Goal: Task Accomplishment & Management: Manage account settings

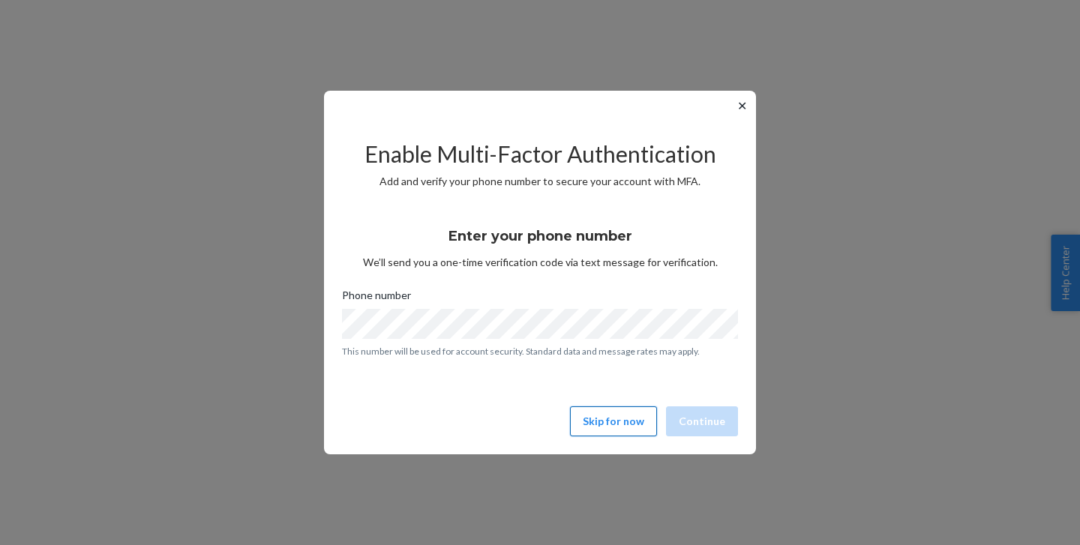
click at [625, 430] on button "Skip for now" at bounding box center [613, 422] width 87 height 30
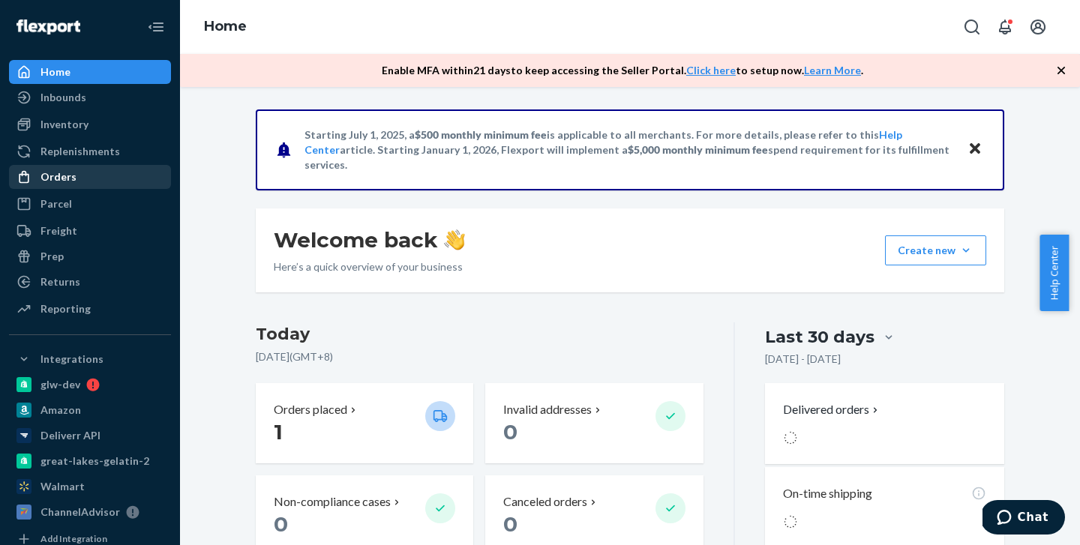
click at [74, 173] on div "Orders" at bounding box center [90, 177] width 159 height 21
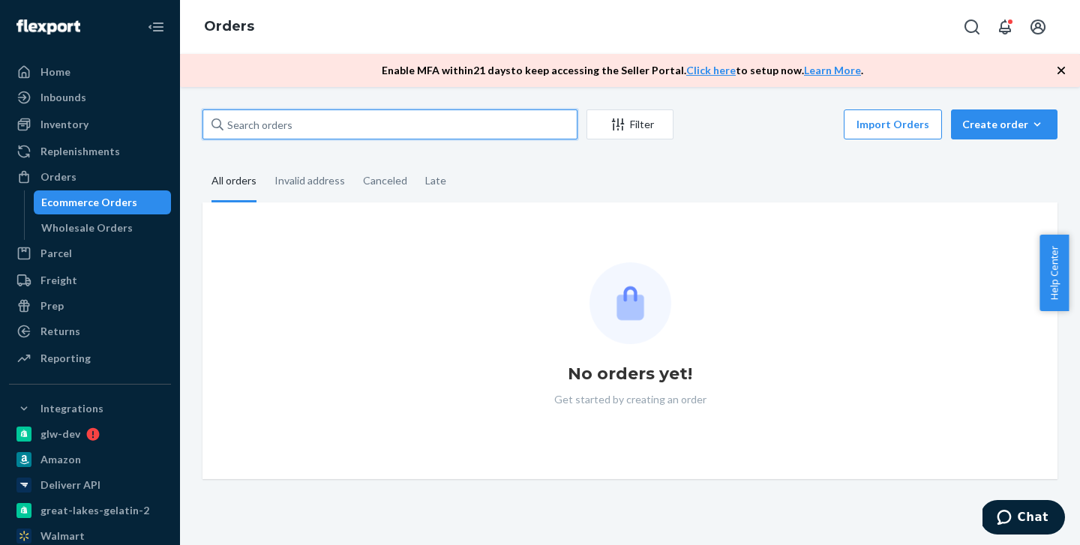
click at [317, 133] on input "text" at bounding box center [390, 125] width 375 height 30
paste input "w582831"
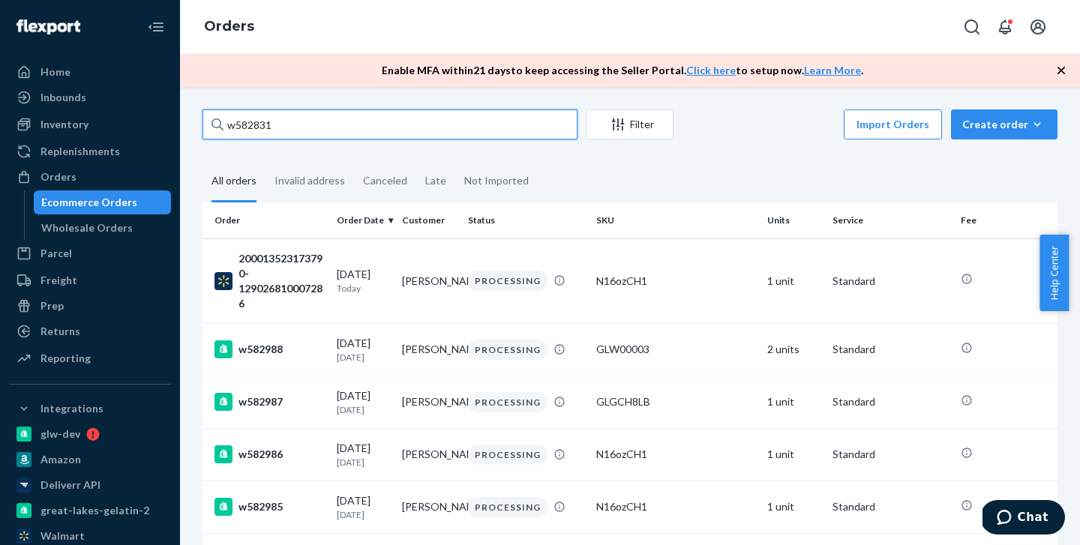
type input "w582831"
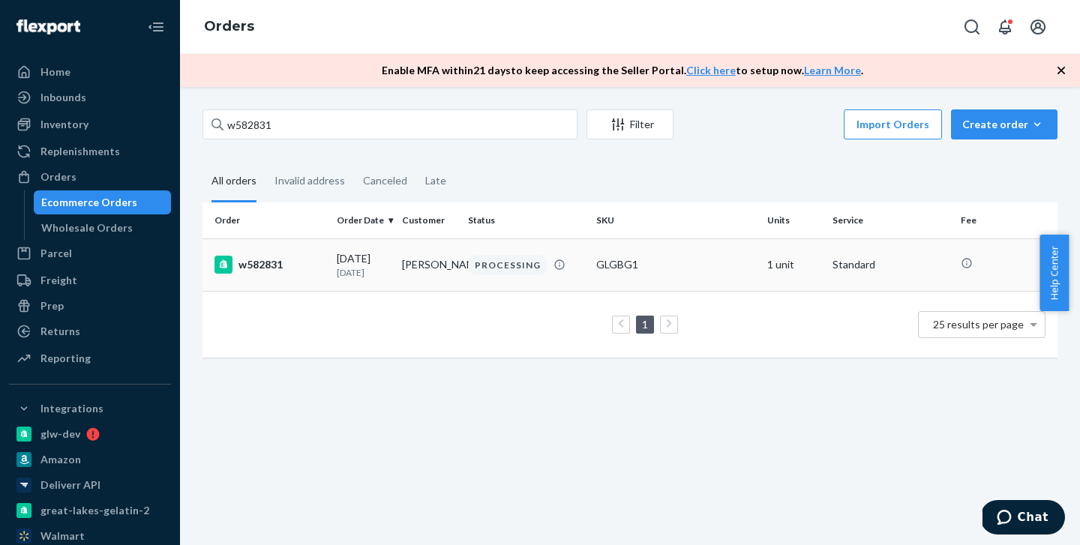
click at [284, 272] on div "w582831" at bounding box center [270, 265] width 110 height 18
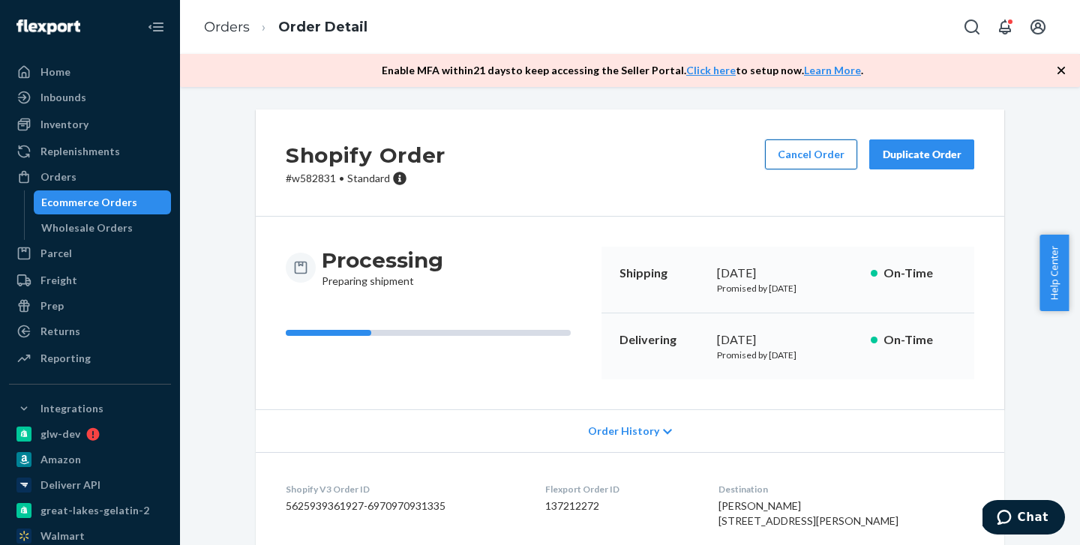
click at [819, 154] on button "Cancel Order" at bounding box center [811, 155] width 92 height 30
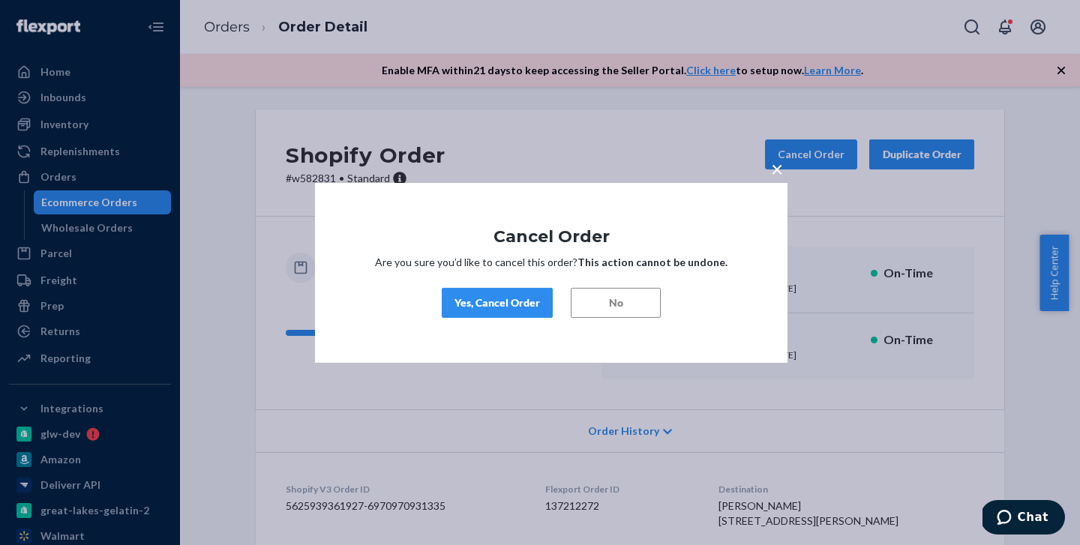
click at [476, 306] on div "Yes, Cancel Order" at bounding box center [498, 303] width 86 height 15
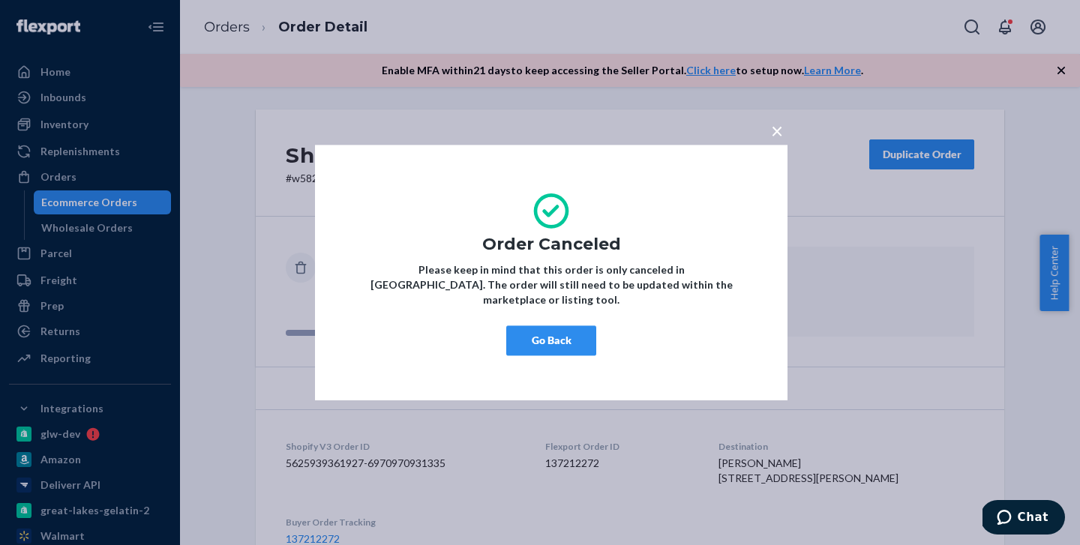
click at [775, 136] on span "×" at bounding box center [777, 131] width 12 height 26
